Goal: Check status: Check status

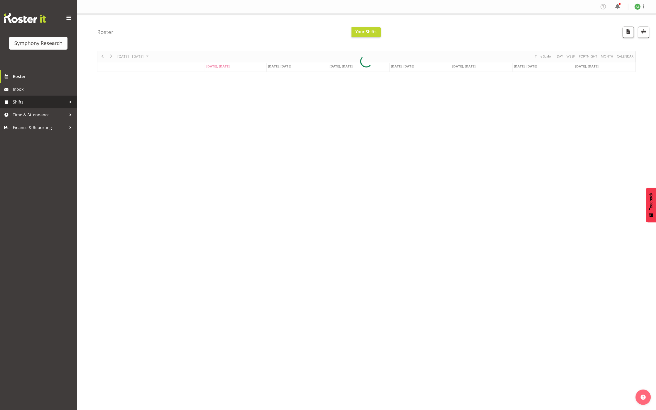
click at [27, 104] on span "Shifts" at bounding box center [40, 102] width 54 height 8
click at [27, 115] on span "My Shifts" at bounding box center [38, 116] width 69 height 8
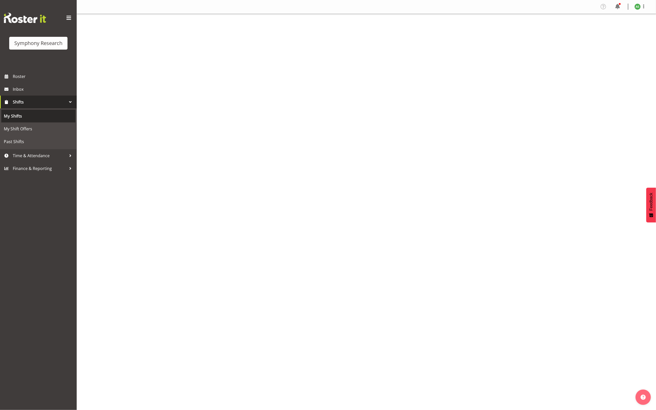
click at [15, 112] on span "My Shifts" at bounding box center [38, 116] width 69 height 8
click at [19, 117] on span "My Shifts" at bounding box center [38, 116] width 69 height 8
click at [18, 118] on span "My Shifts" at bounding box center [38, 116] width 69 height 8
click at [23, 116] on span "My Shifts" at bounding box center [38, 116] width 69 height 8
click at [23, 128] on span "My Shift Offers" at bounding box center [38, 129] width 69 height 8
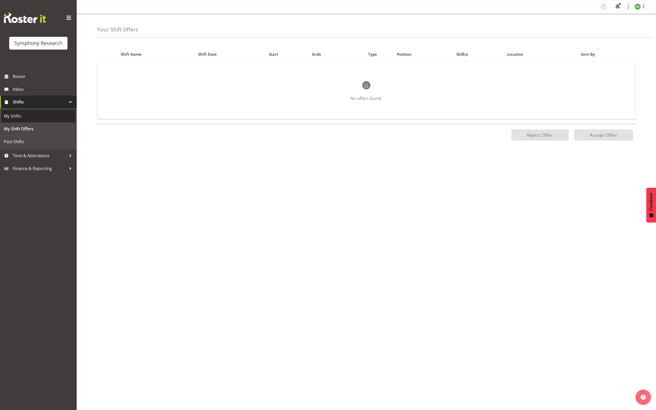
click at [22, 119] on span "My Shifts" at bounding box center [38, 116] width 69 height 8
